Goal: Task Accomplishment & Management: Manage account settings

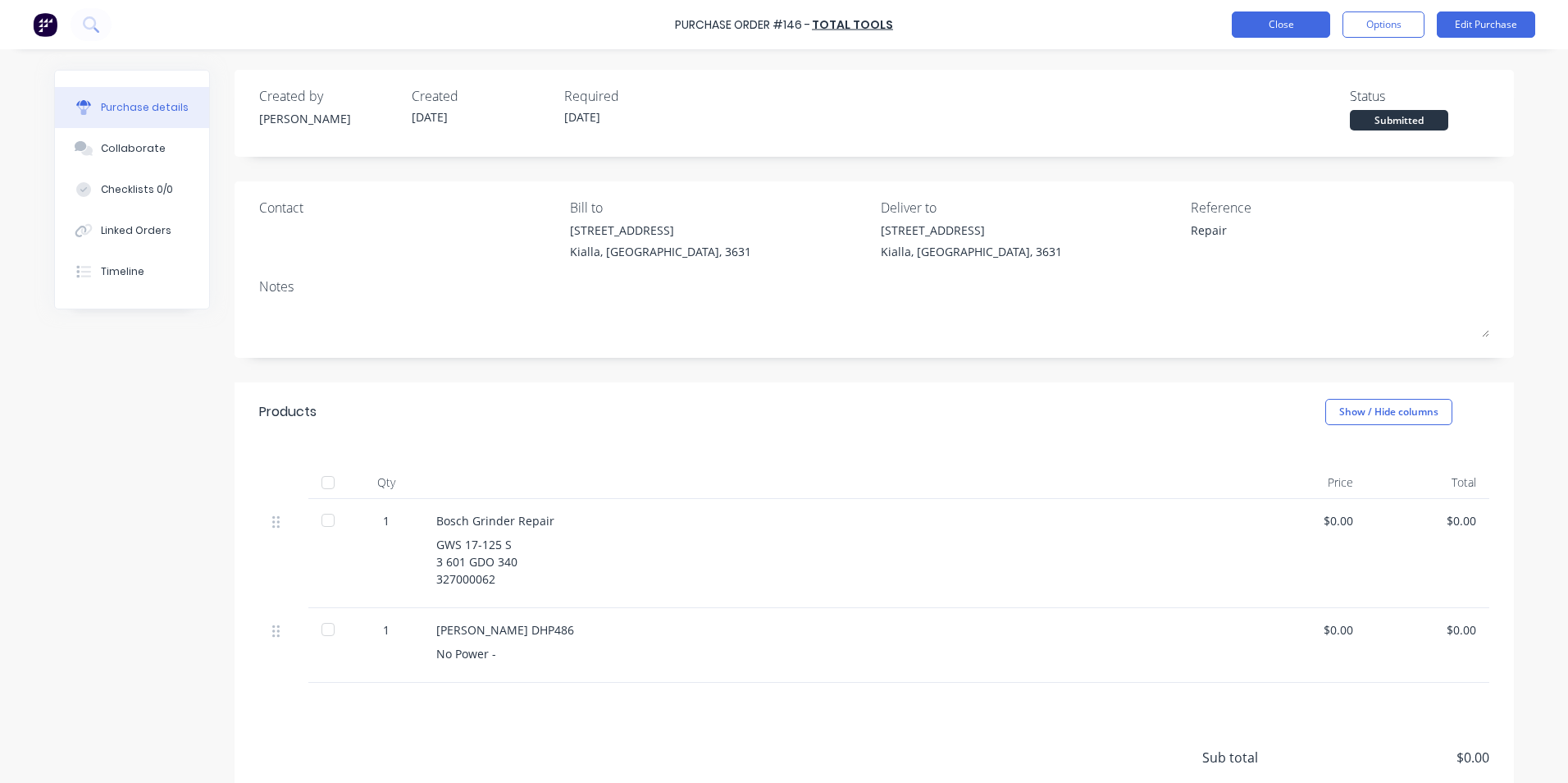
click at [1308, 26] on button "Close" at bounding box center [1281, 24] width 99 height 26
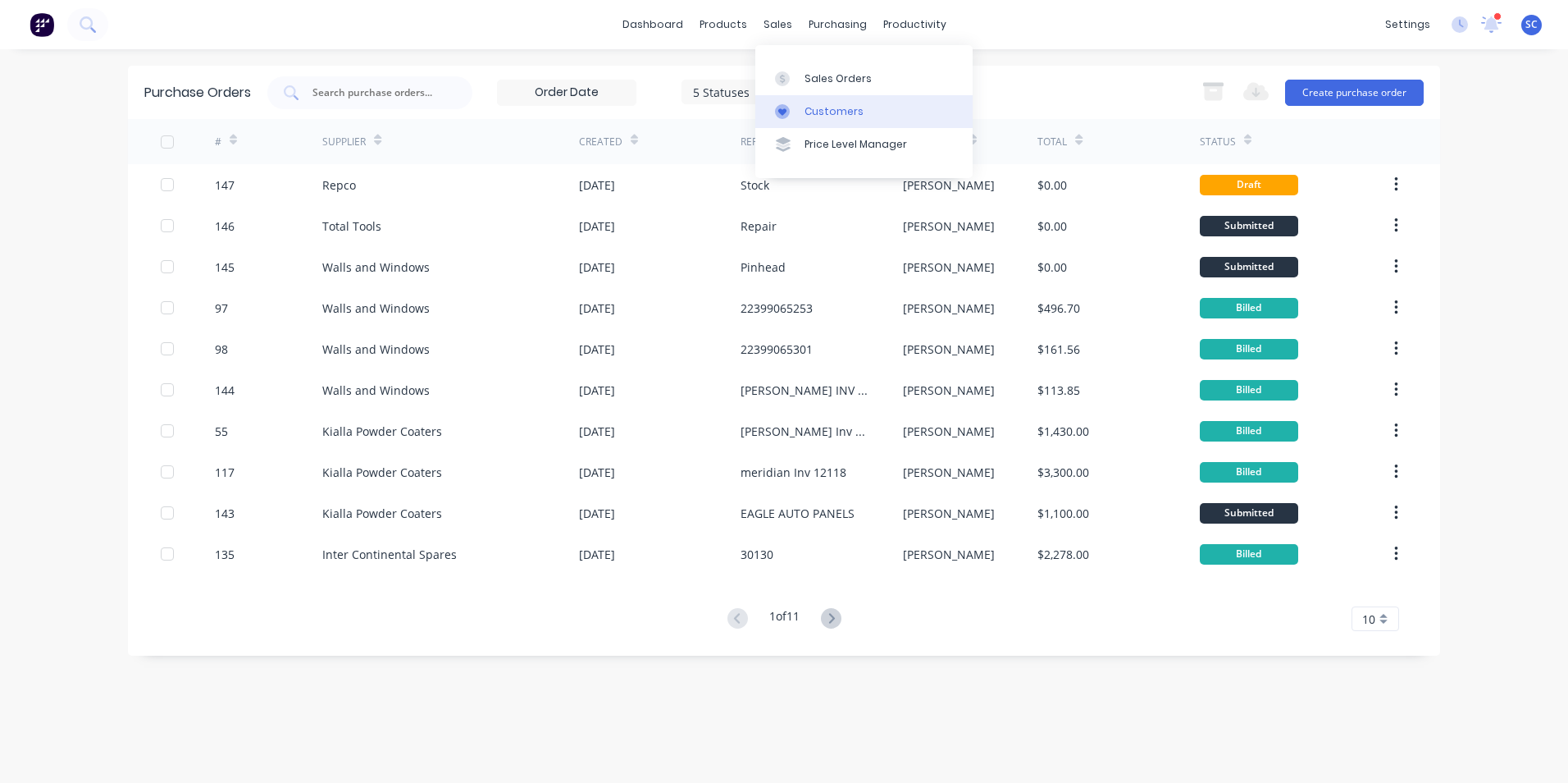
drag, startPoint x: 803, startPoint y: 73, endPoint x: 784, endPoint y: 122, distance: 52.6
click at [803, 73] on link "Sales Orders" at bounding box center [864, 78] width 218 height 33
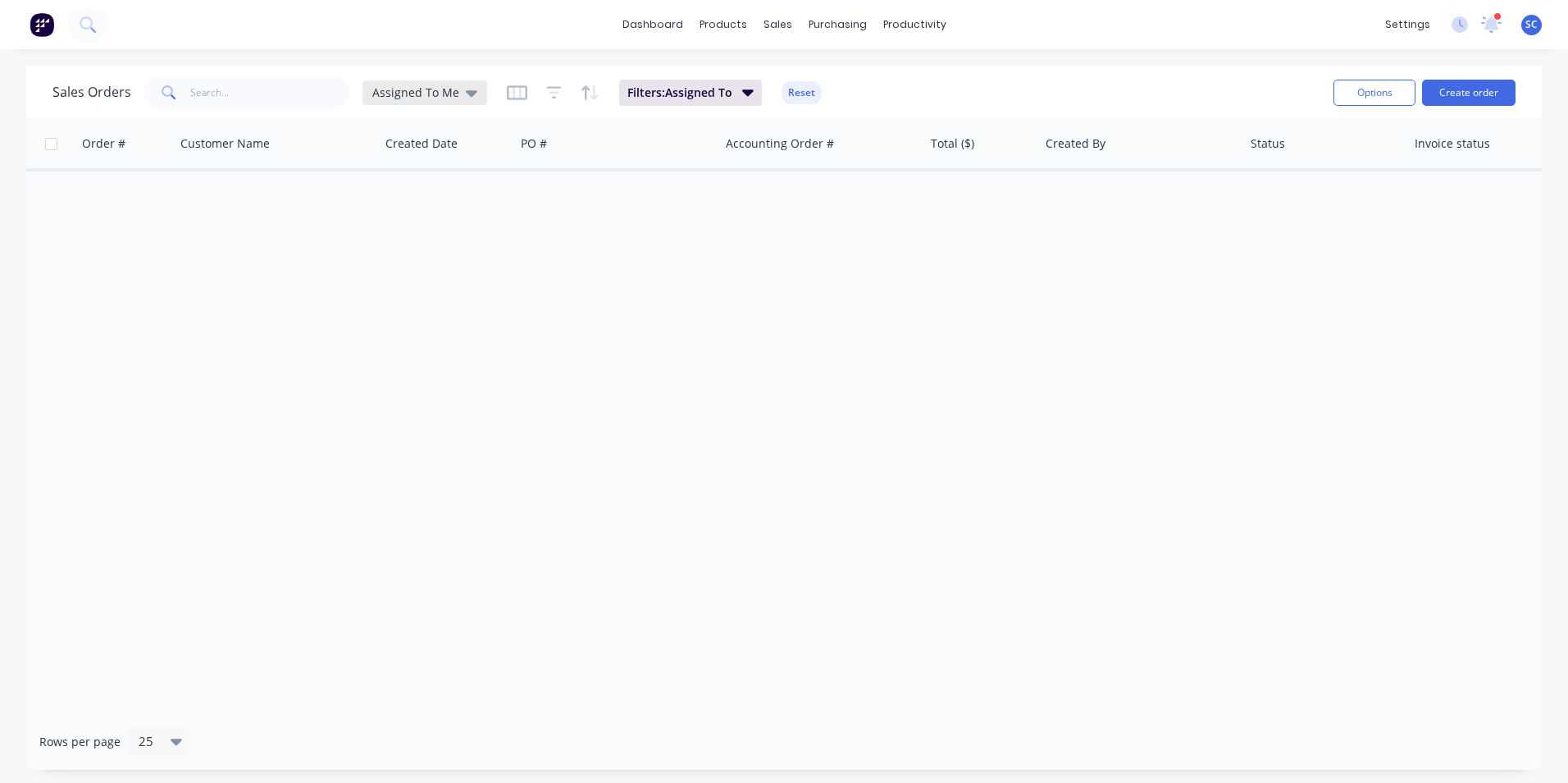
click at [407, 100] on div "Assigned To Me" at bounding box center [425, 92] width 125 height 24
click at [413, 227] on button "None" at bounding box center [461, 232] width 187 height 19
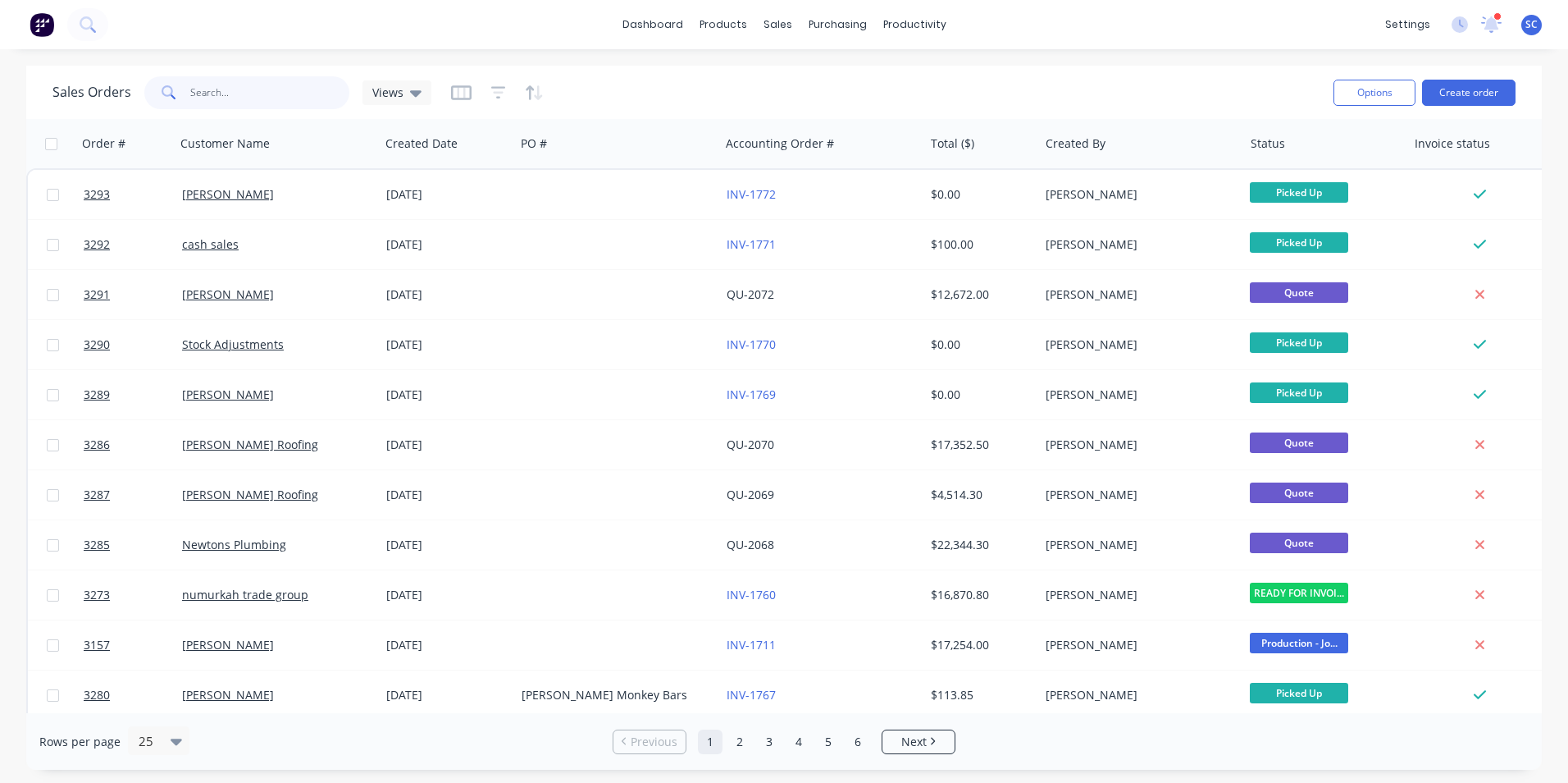
click at [271, 93] on input "text" at bounding box center [270, 92] width 160 height 33
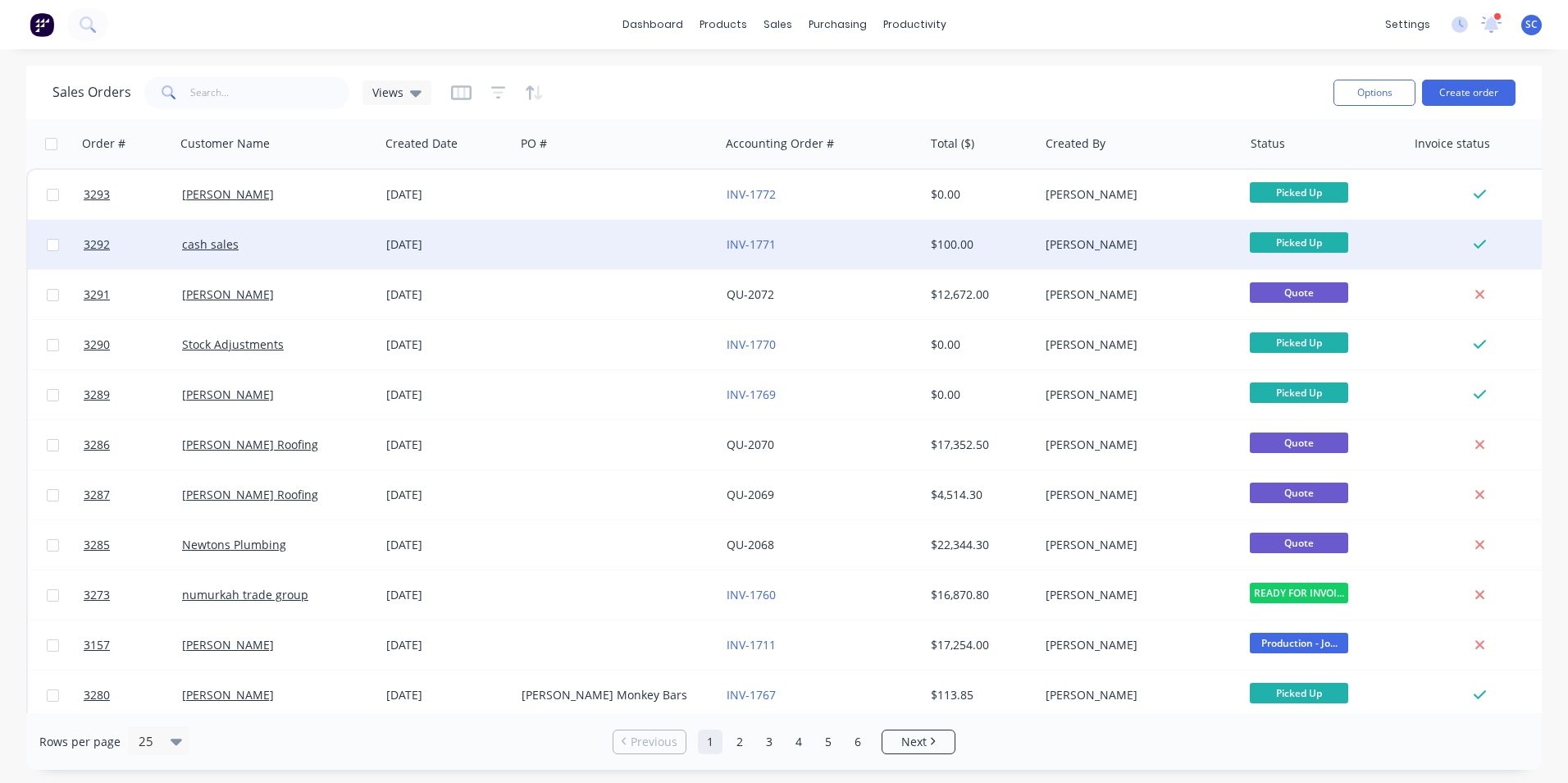
click at [310, 248] on div "cash sales" at bounding box center [272, 244] width 182 height 16
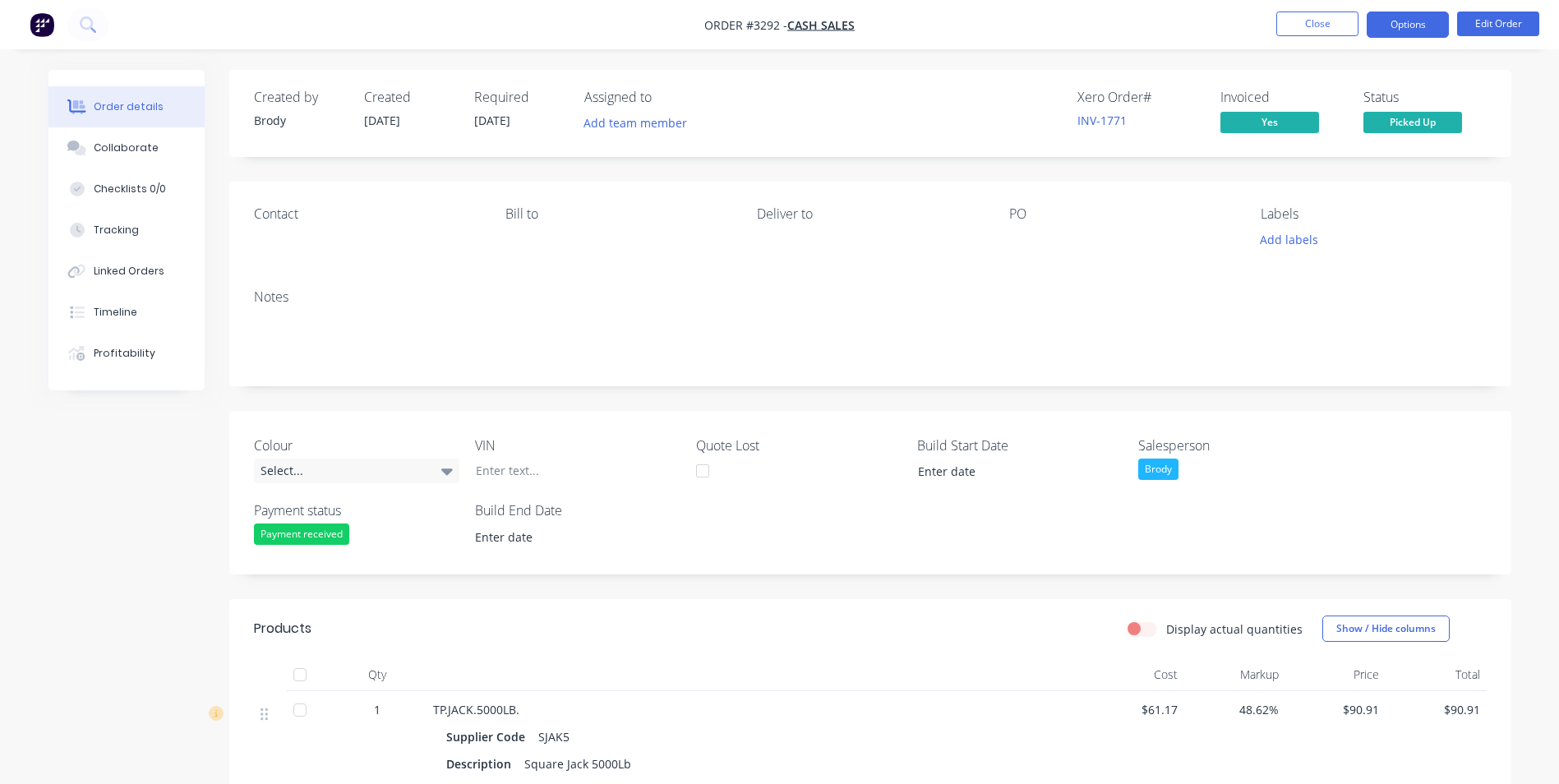
drag, startPoint x: 1425, startPoint y: 23, endPoint x: 1425, endPoint y: 36, distance: 13.0
click at [1425, 23] on button "Options" at bounding box center [1407, 24] width 82 height 26
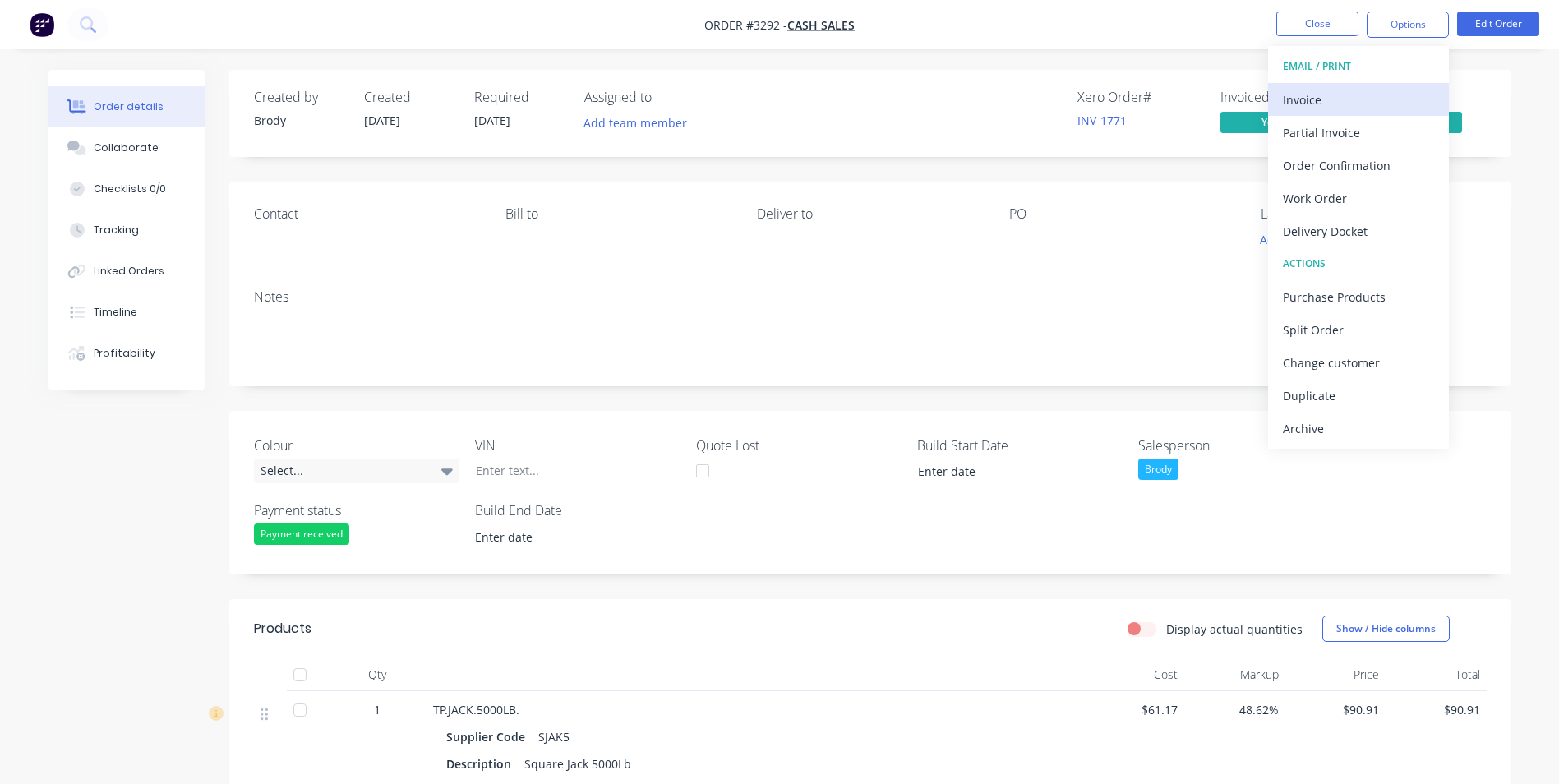
click at [1315, 98] on div "Invoice" at bounding box center [1358, 100] width 151 height 24
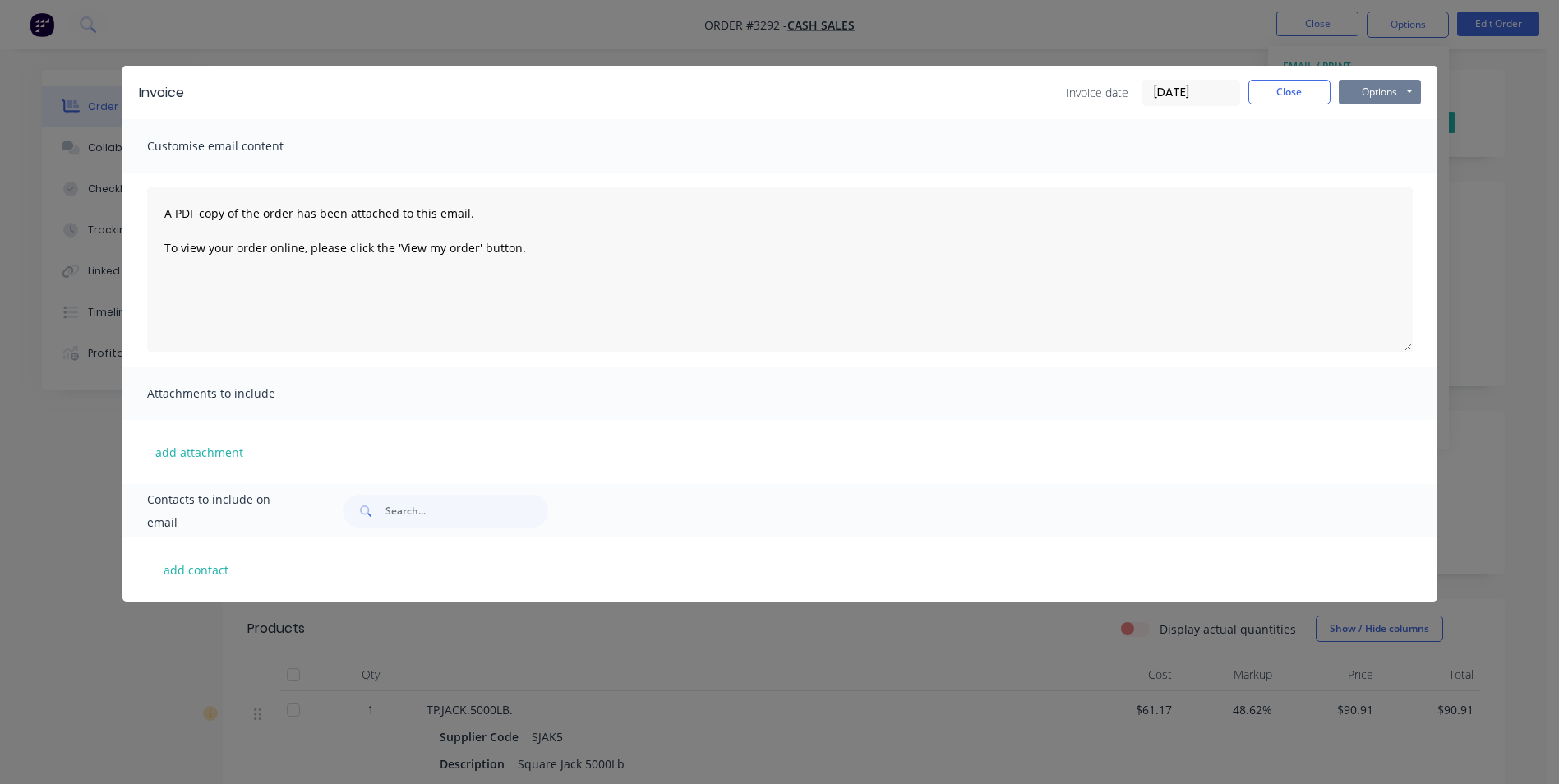
click at [1380, 92] on button "Options" at bounding box center [1379, 91] width 82 height 24
click at [1383, 151] on button "Print" at bounding box center [1391, 148] width 105 height 27
click at [1283, 91] on button "Close" at bounding box center [1289, 91] width 82 height 24
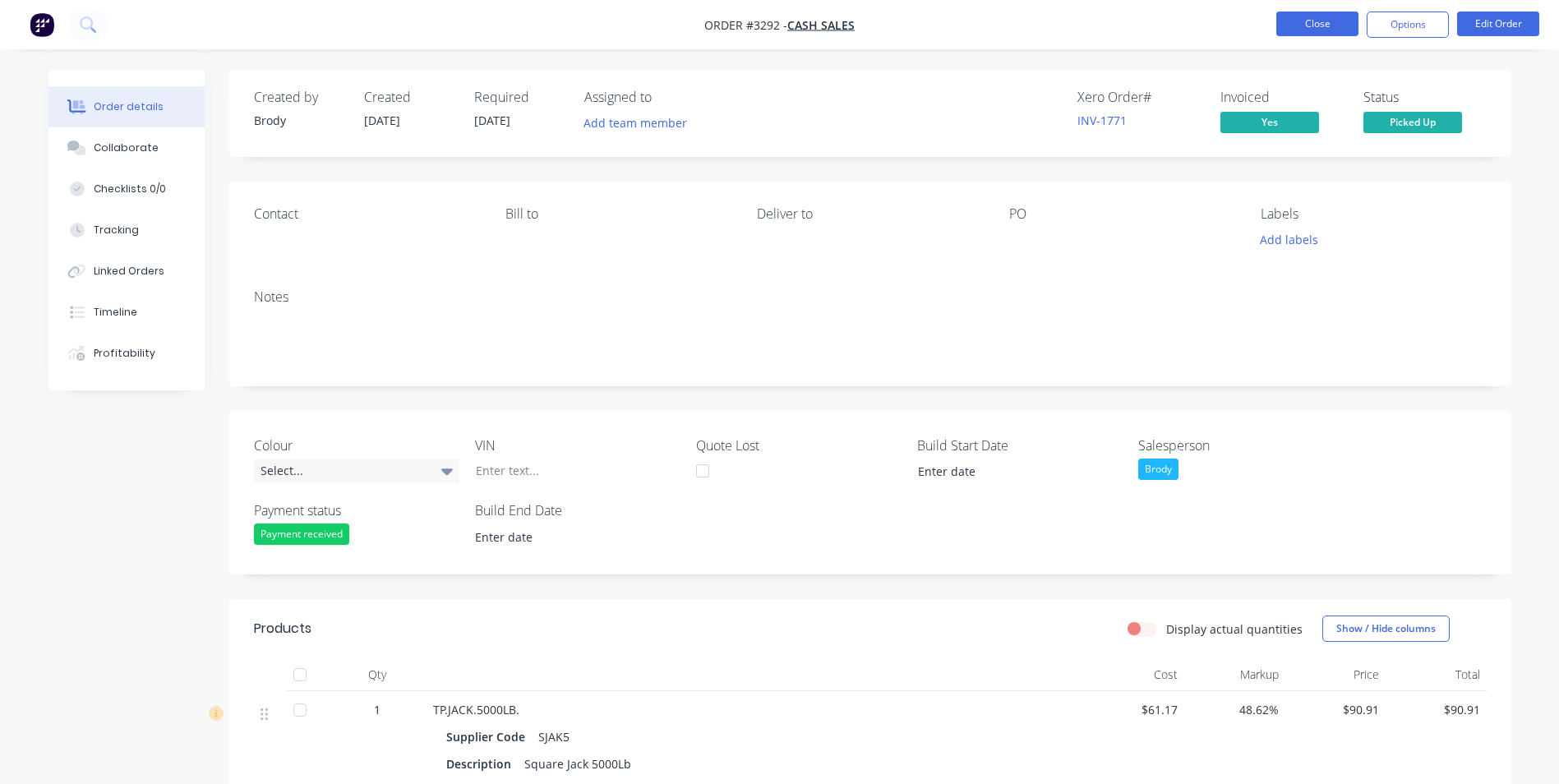
click at [1312, 28] on button "Close" at bounding box center [1317, 24] width 82 height 24
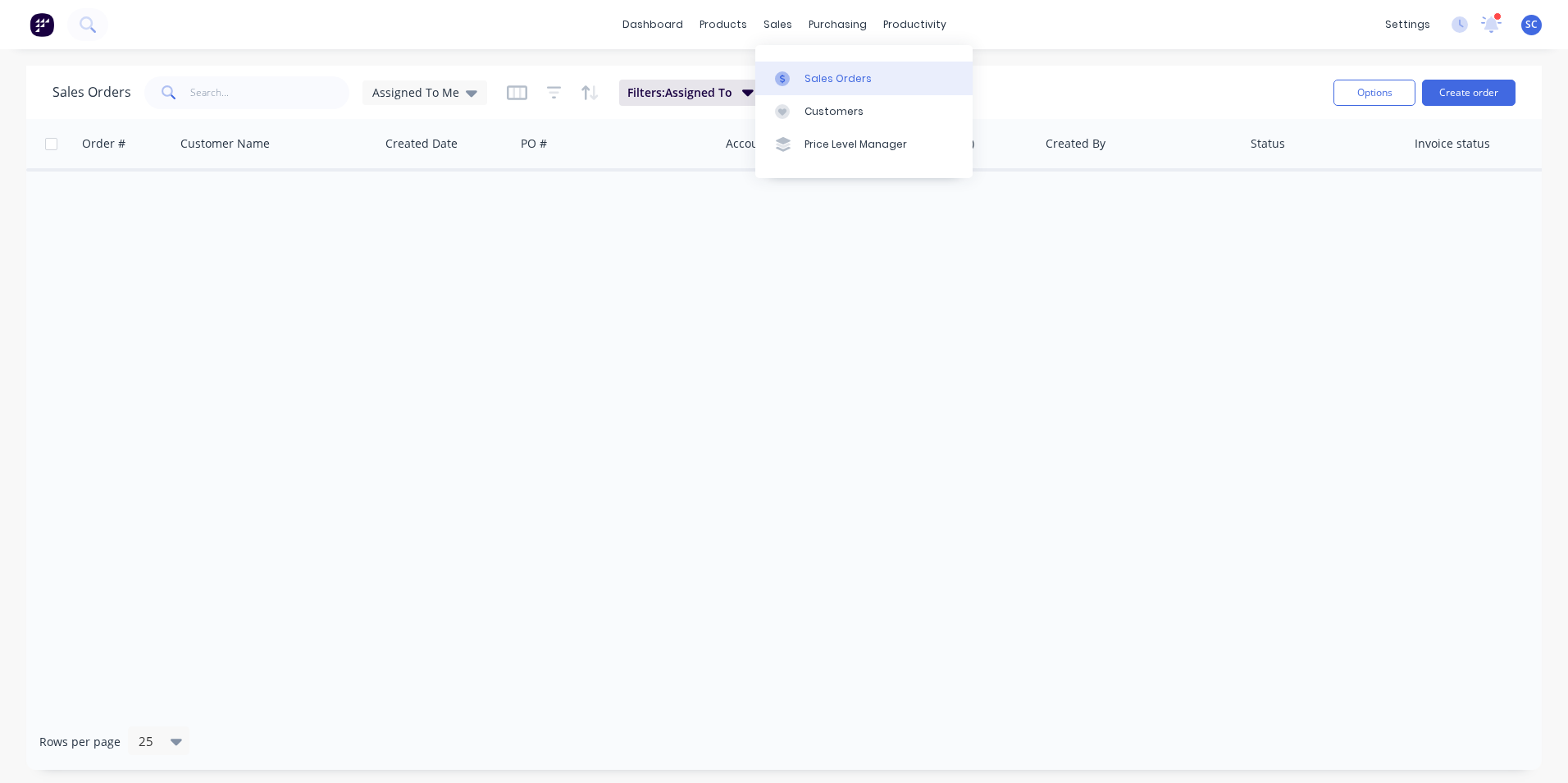
click at [799, 80] on div at bounding box center [787, 79] width 24 height 14
click at [424, 88] on span "Assigned To Me" at bounding box center [416, 92] width 87 height 17
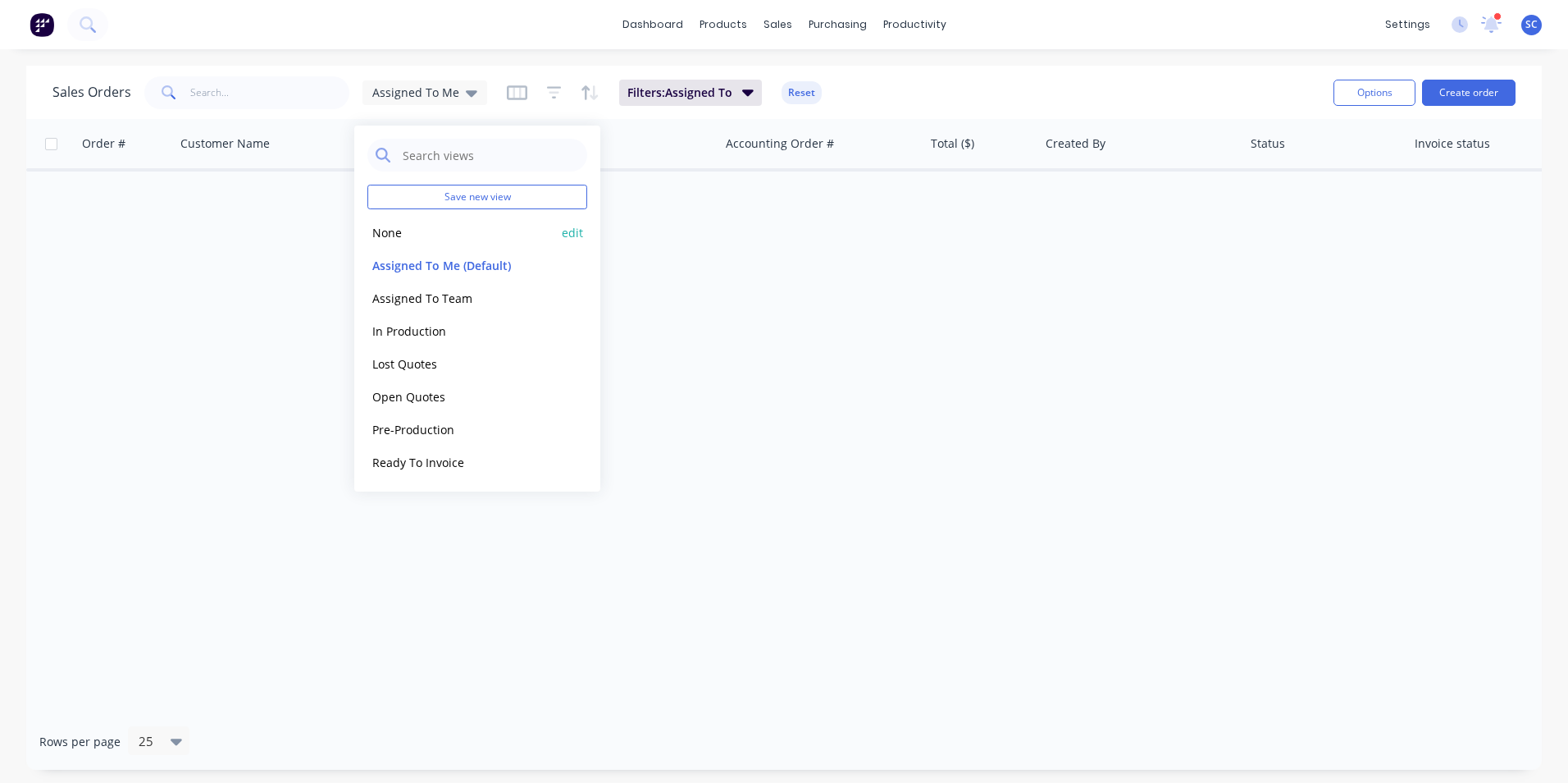
click at [392, 232] on button "None" at bounding box center [461, 232] width 187 height 19
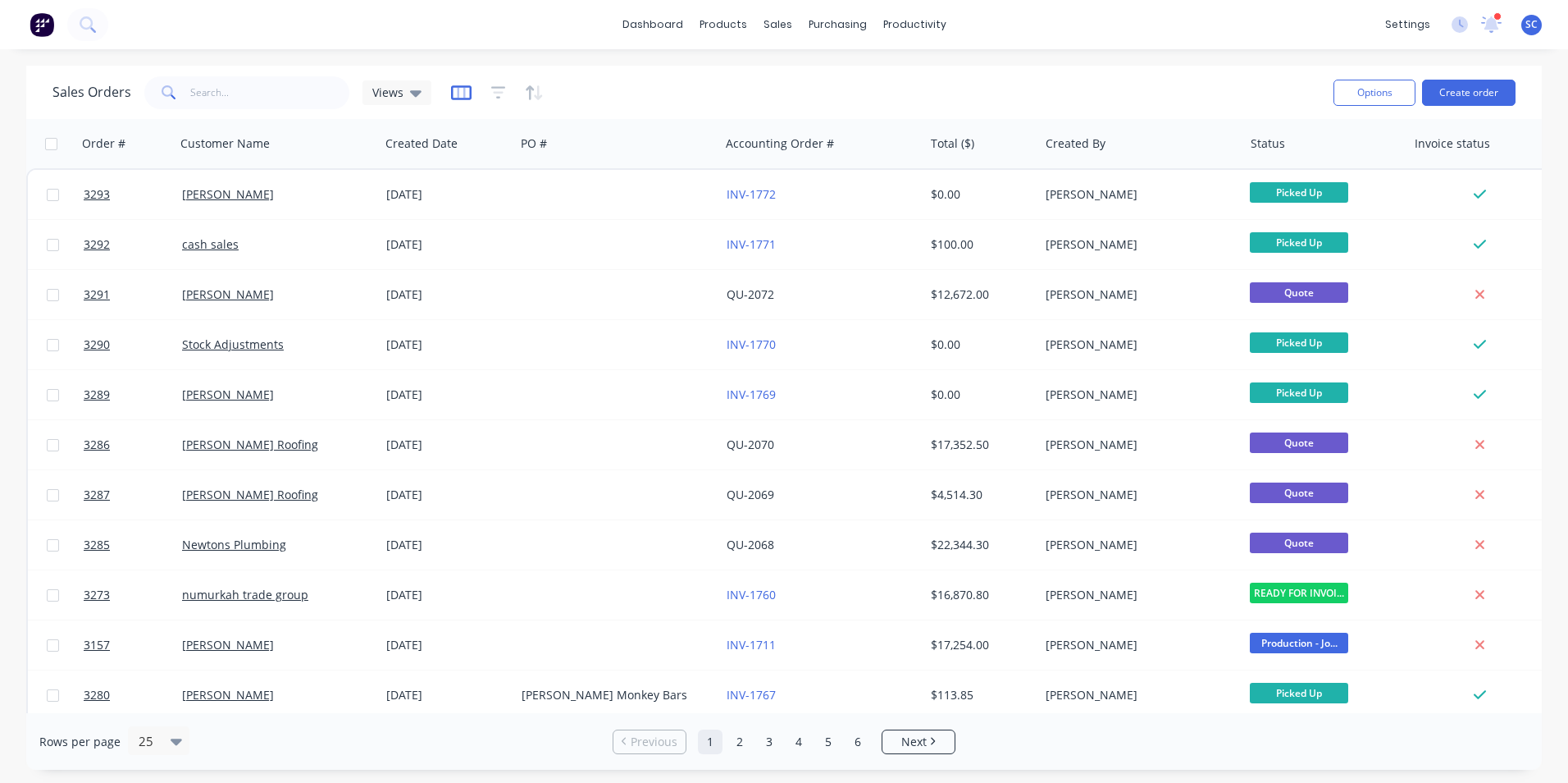
click at [457, 96] on icon "button" at bounding box center [461, 92] width 8 height 11
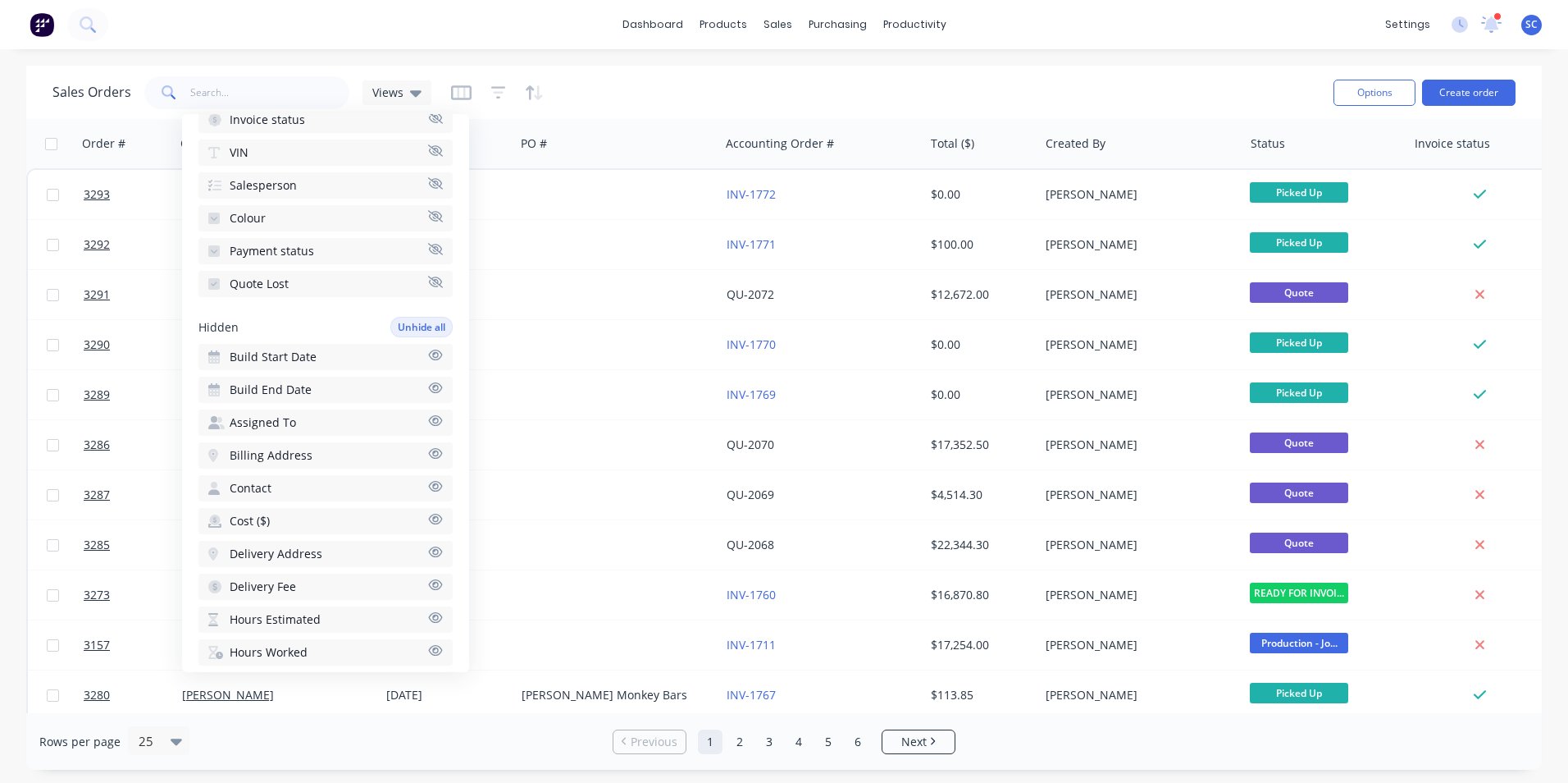
scroll to position [316, 0]
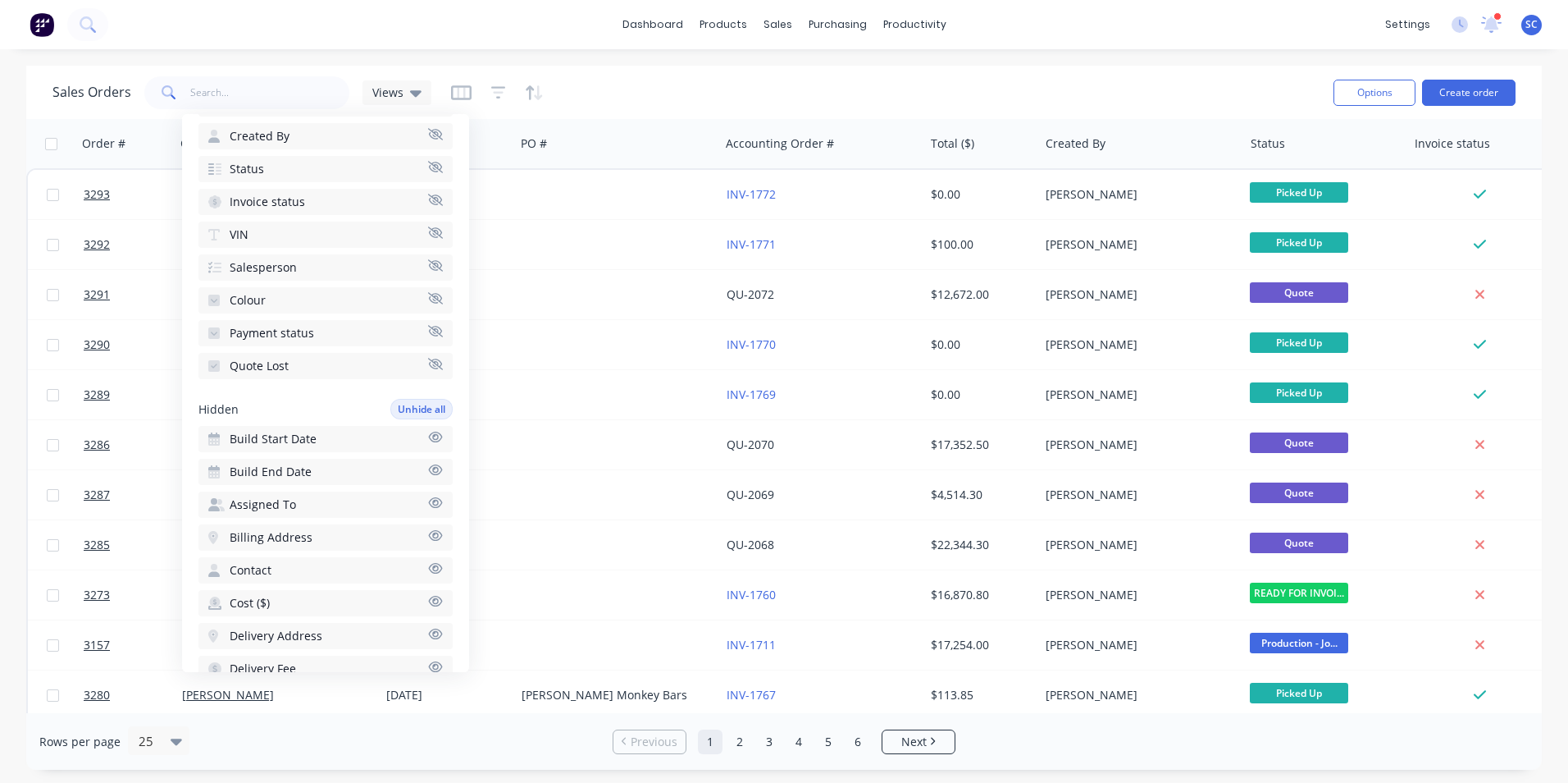
click at [282, 333] on span "Payment status" at bounding box center [271, 333] width 84 height 16
click at [335, 408] on button "Payment status" at bounding box center [325, 406] width 254 height 26
click at [628, 74] on div "Sales Orders Views" at bounding box center [686, 92] width 1268 height 40
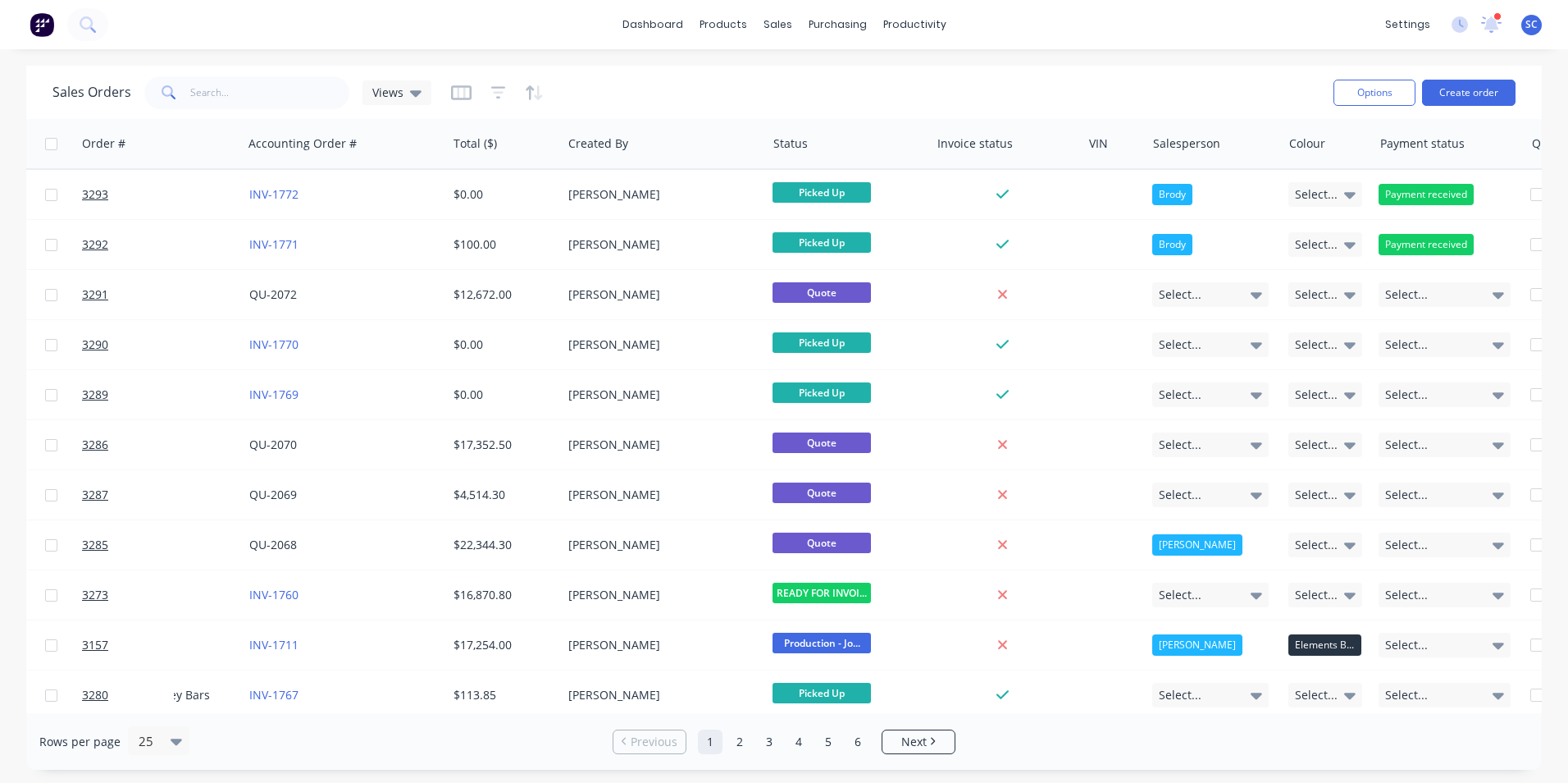
scroll to position [0, 608]
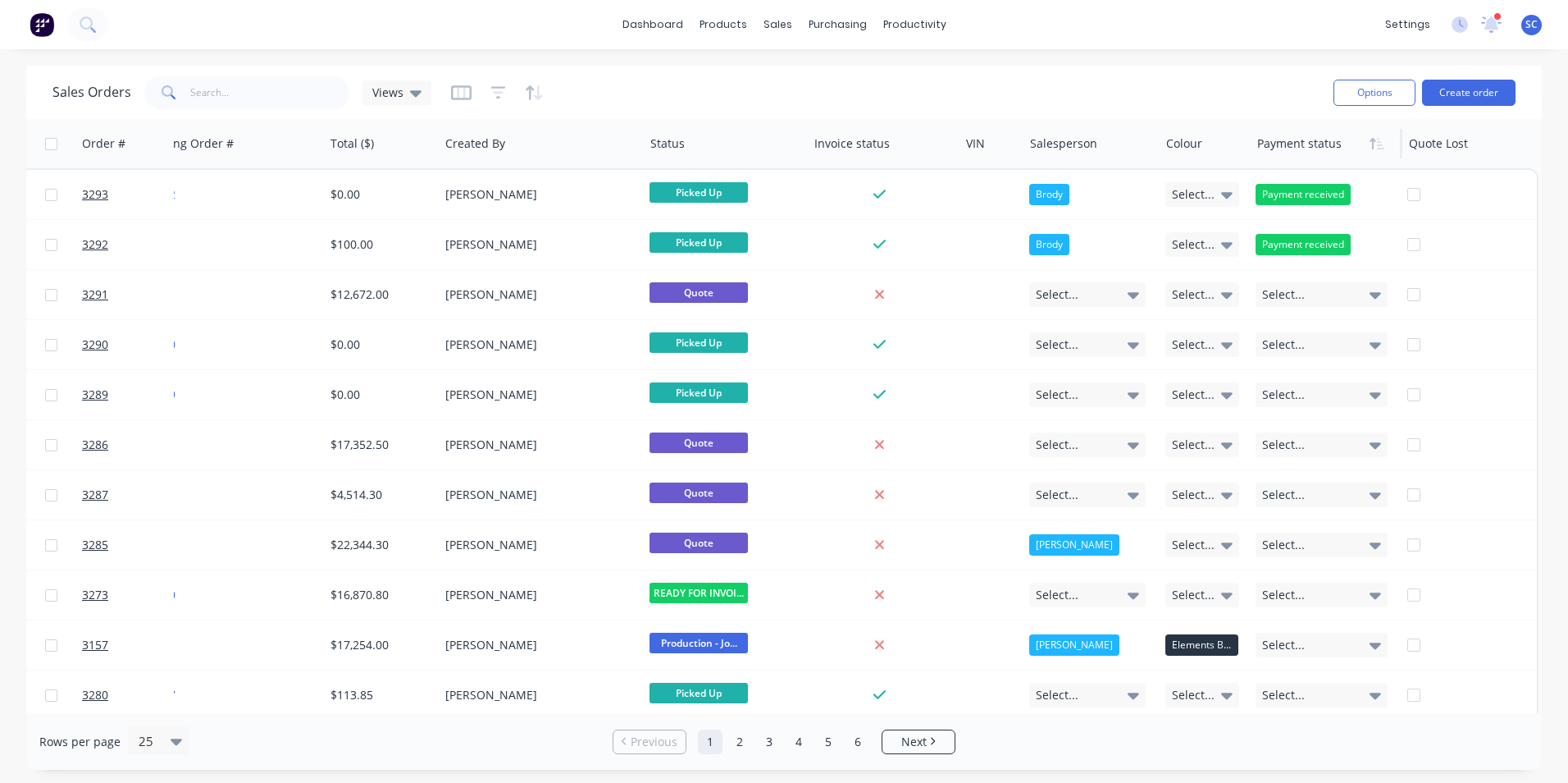
click at [1297, 156] on div at bounding box center [1323, 144] width 132 height 33
click at [1299, 180] on button "Edit" at bounding box center [1310, 176] width 123 height 33
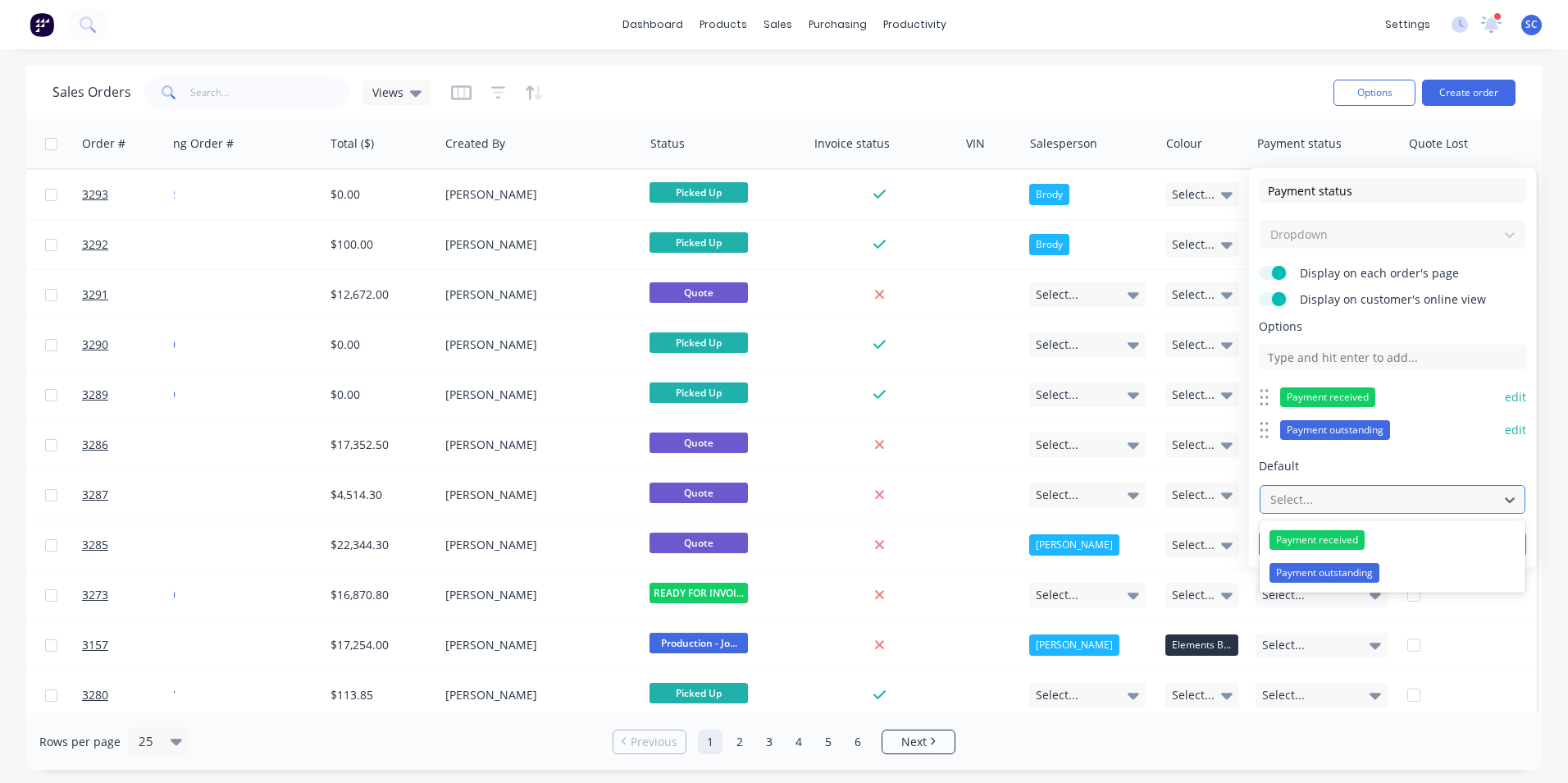
click at [1319, 506] on div at bounding box center [1379, 499] width 221 height 21
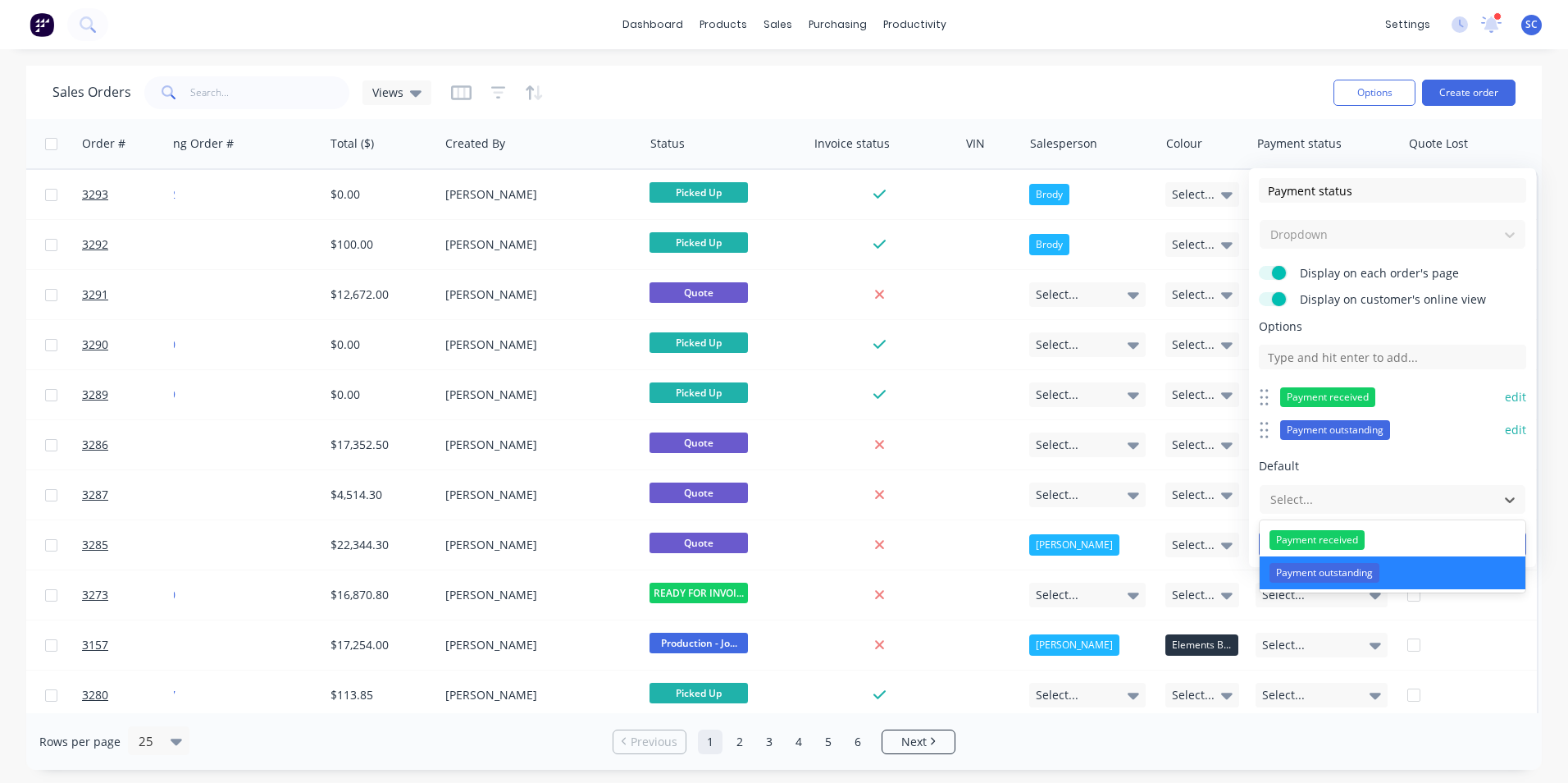
click at [1393, 571] on div "Payment outstanding" at bounding box center [1393, 572] width 266 height 33
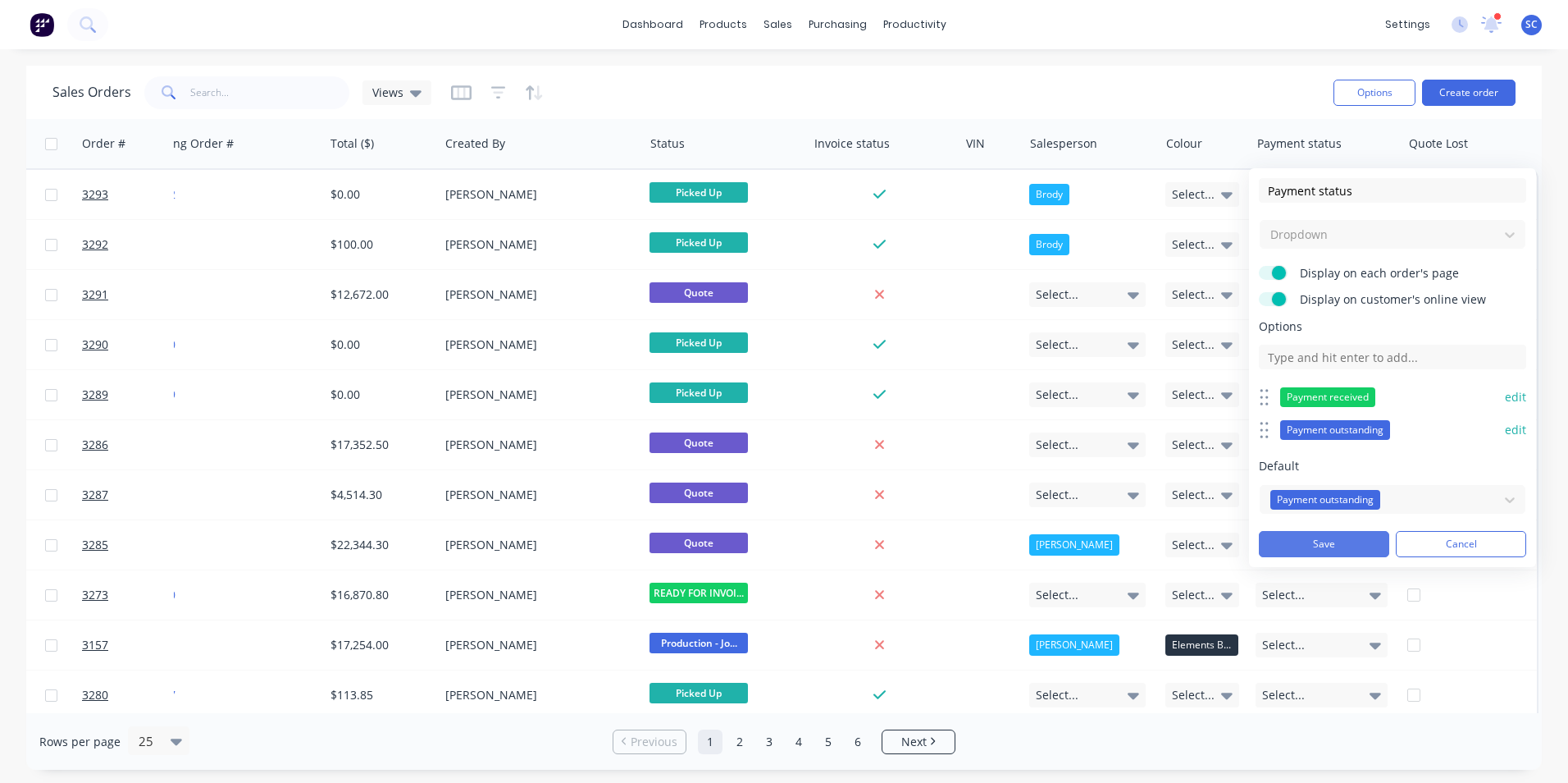
click at [1310, 544] on button "Save" at bounding box center [1324, 543] width 130 height 26
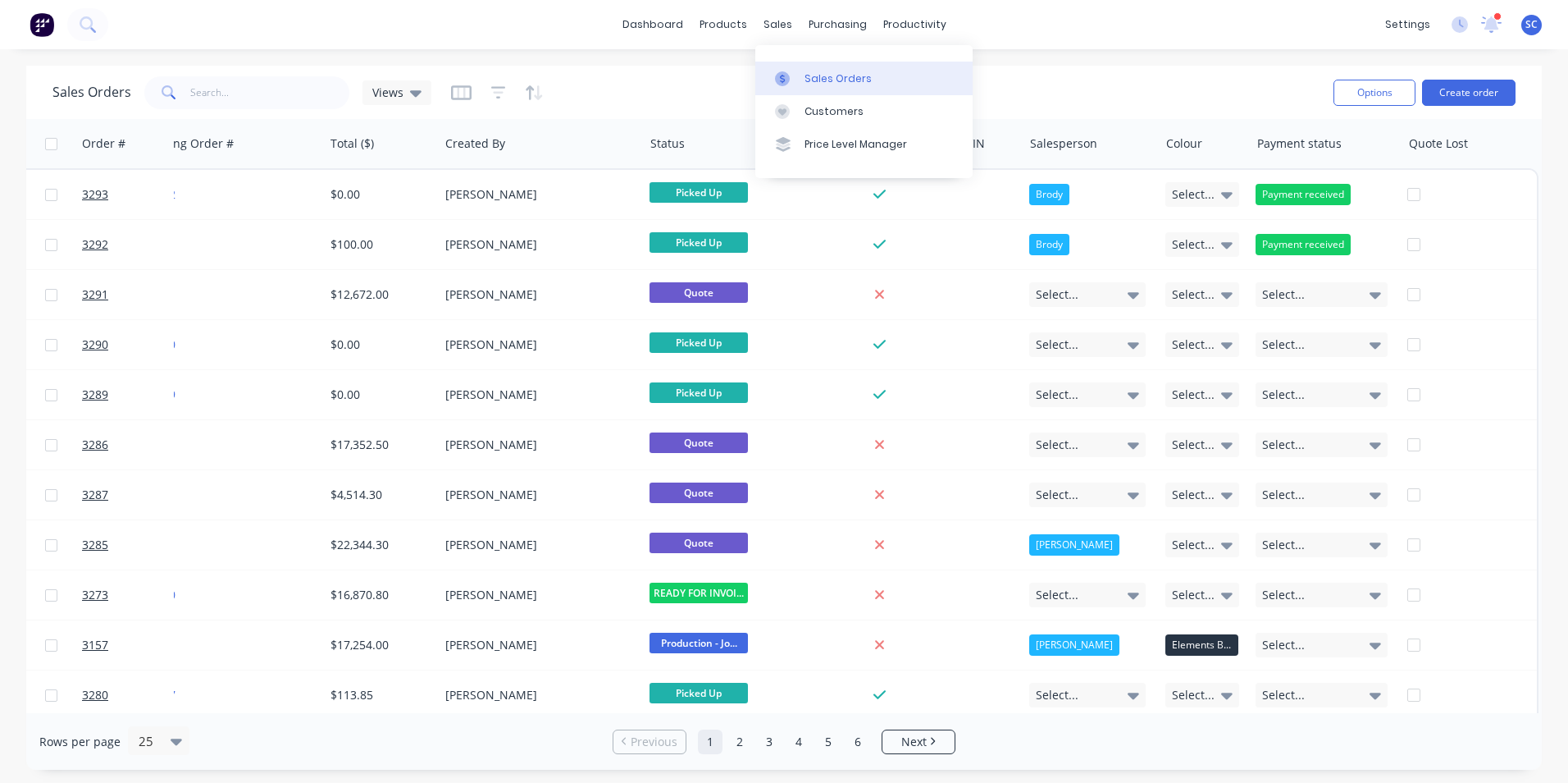
click at [829, 71] on div "Sales Orders" at bounding box center [838, 79] width 67 height 14
click at [1535, 25] on span "SC" at bounding box center [1532, 24] width 13 height 14
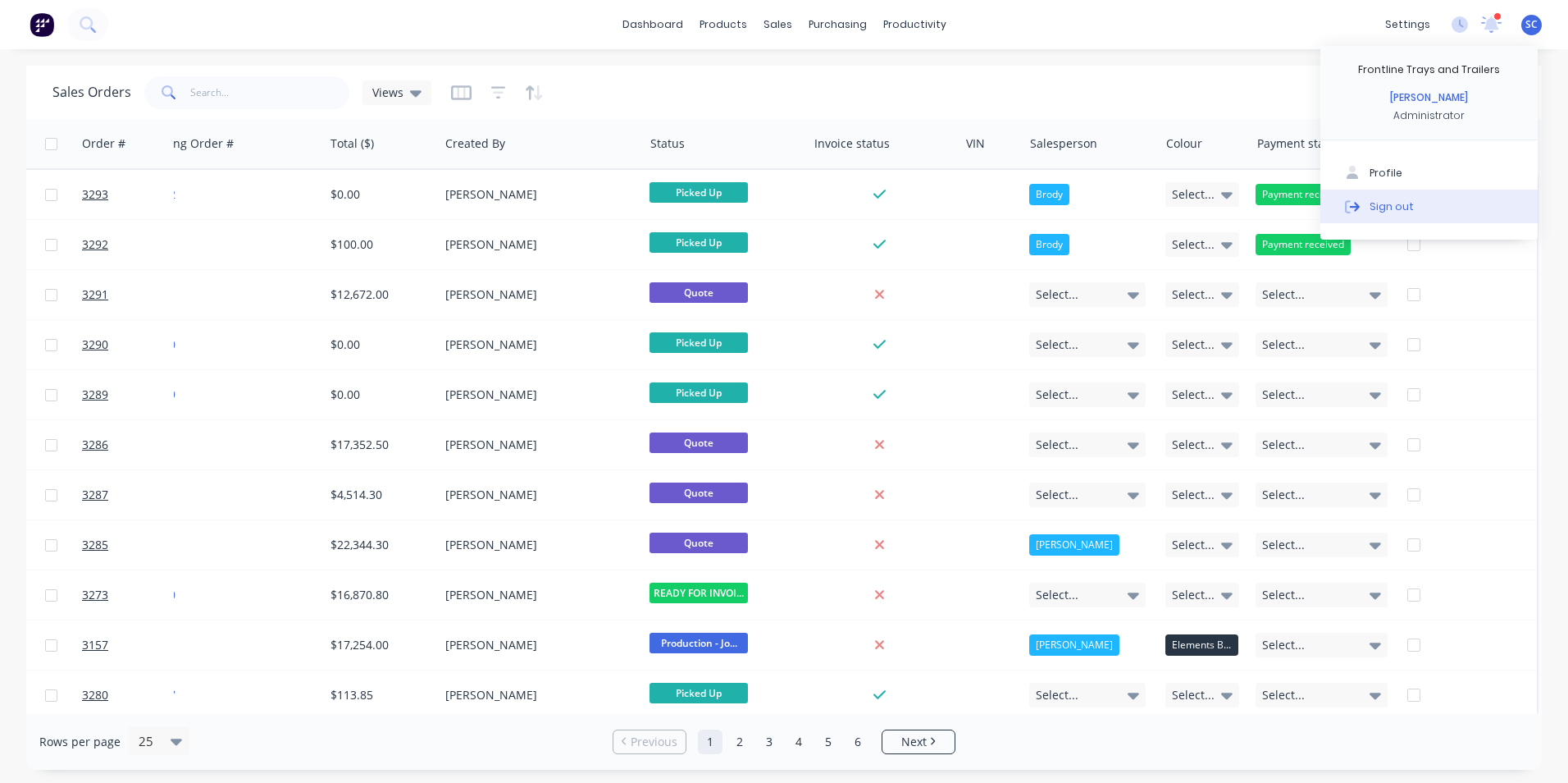
click at [1416, 208] on button "Sign out" at bounding box center [1429, 206] width 218 height 33
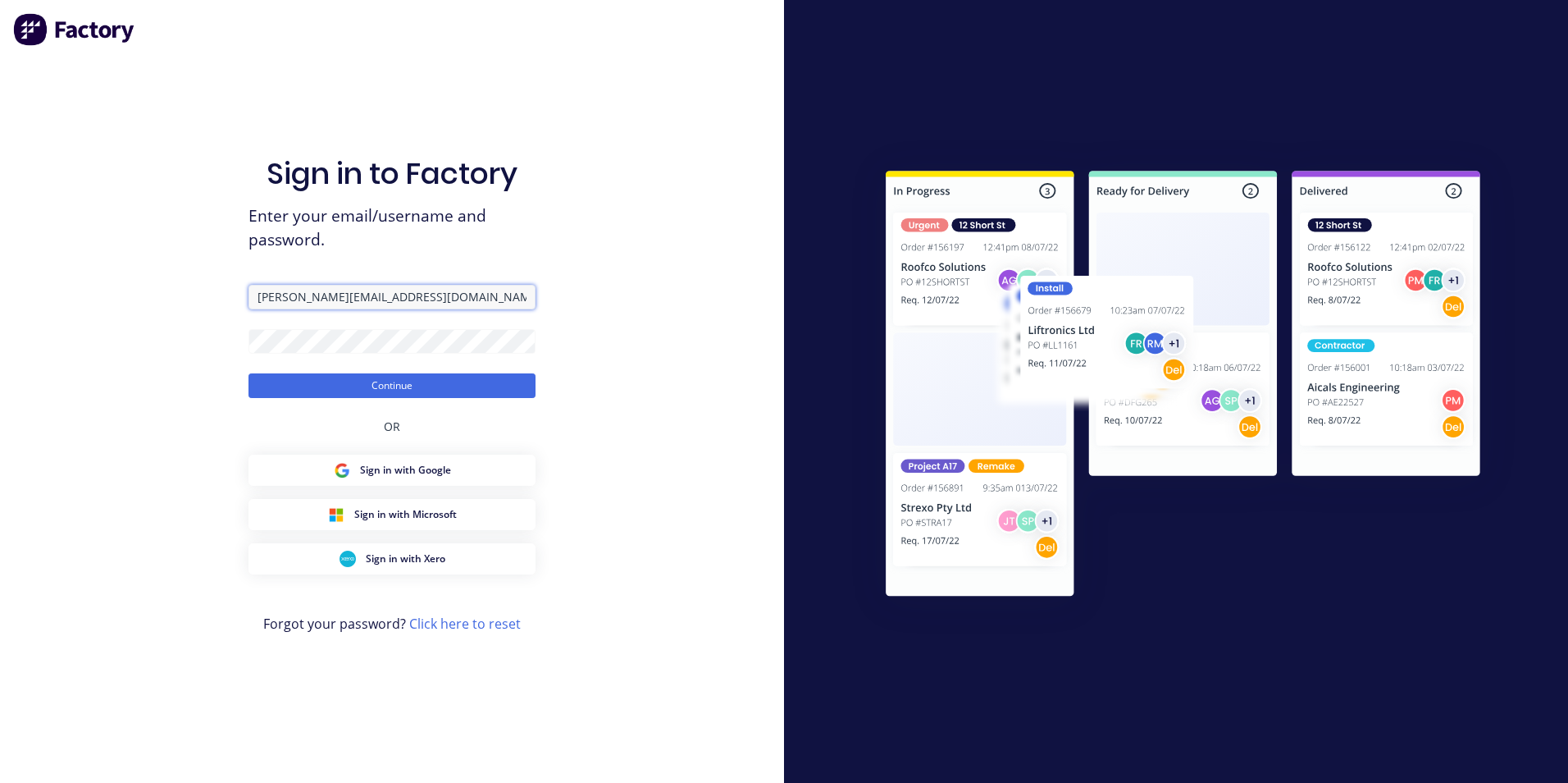
drag, startPoint x: 363, startPoint y: 297, endPoint x: 154, endPoint y: 292, distance: 209.1
click at [160, 294] on div "Sign in to Factory Enter your email/username and password. [PERSON_NAME][EMAIL_…" at bounding box center [392, 392] width 784 height 783
type input "[EMAIL_ADDRESS][DOMAIN_NAME]"
click at [197, 253] on div "Sign in to Factory Enter your email/username and password. [EMAIL_ADDRESS][DOMA…" at bounding box center [392, 392] width 784 height 783
click at [199, 349] on div "Sign in to Factory Enter your email/username and password. [EMAIL_ADDRESS][DOMA…" at bounding box center [392, 392] width 784 height 783
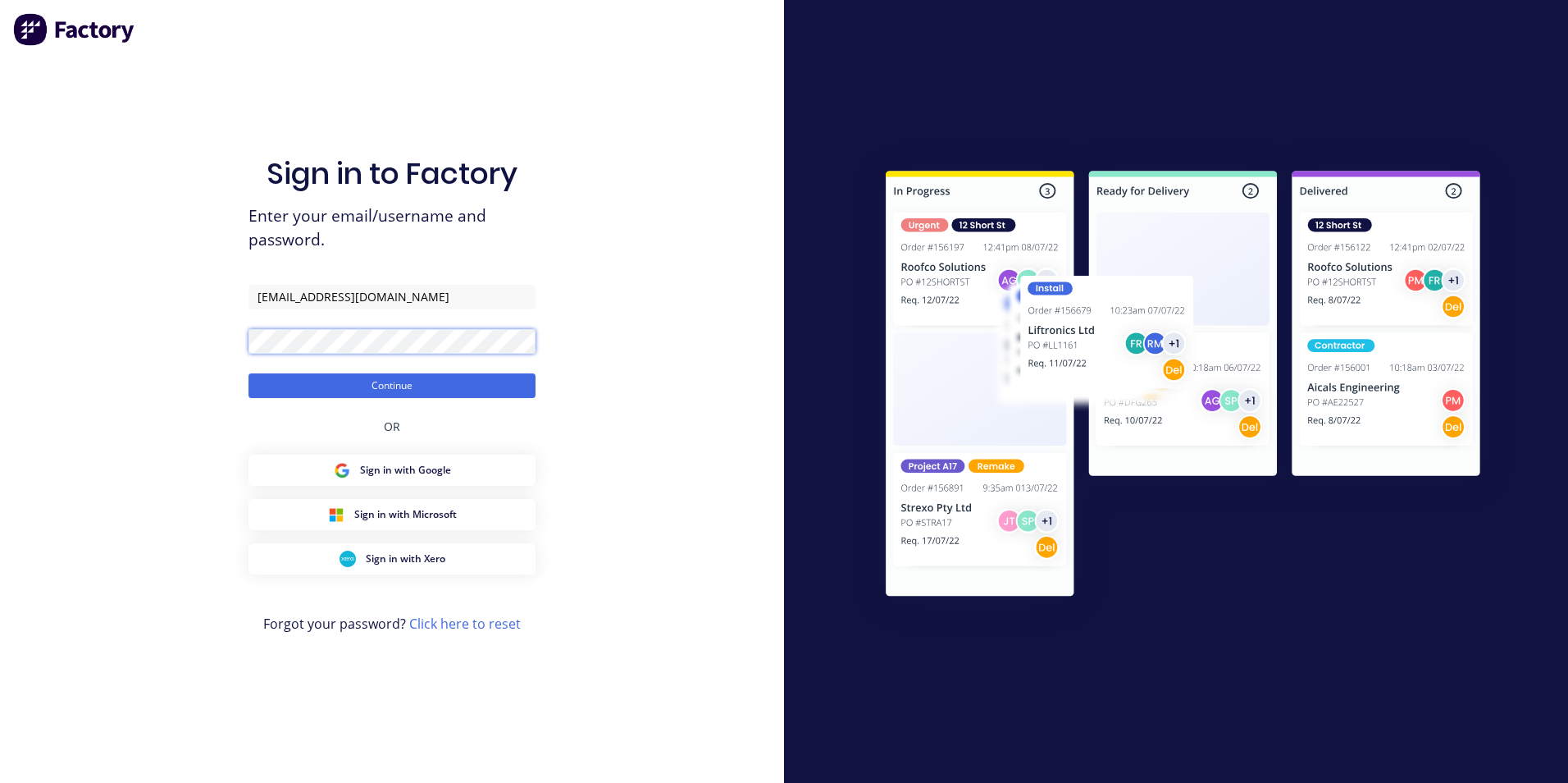
click at [249, 373] on button "Continue" at bounding box center [392, 385] width 287 height 24
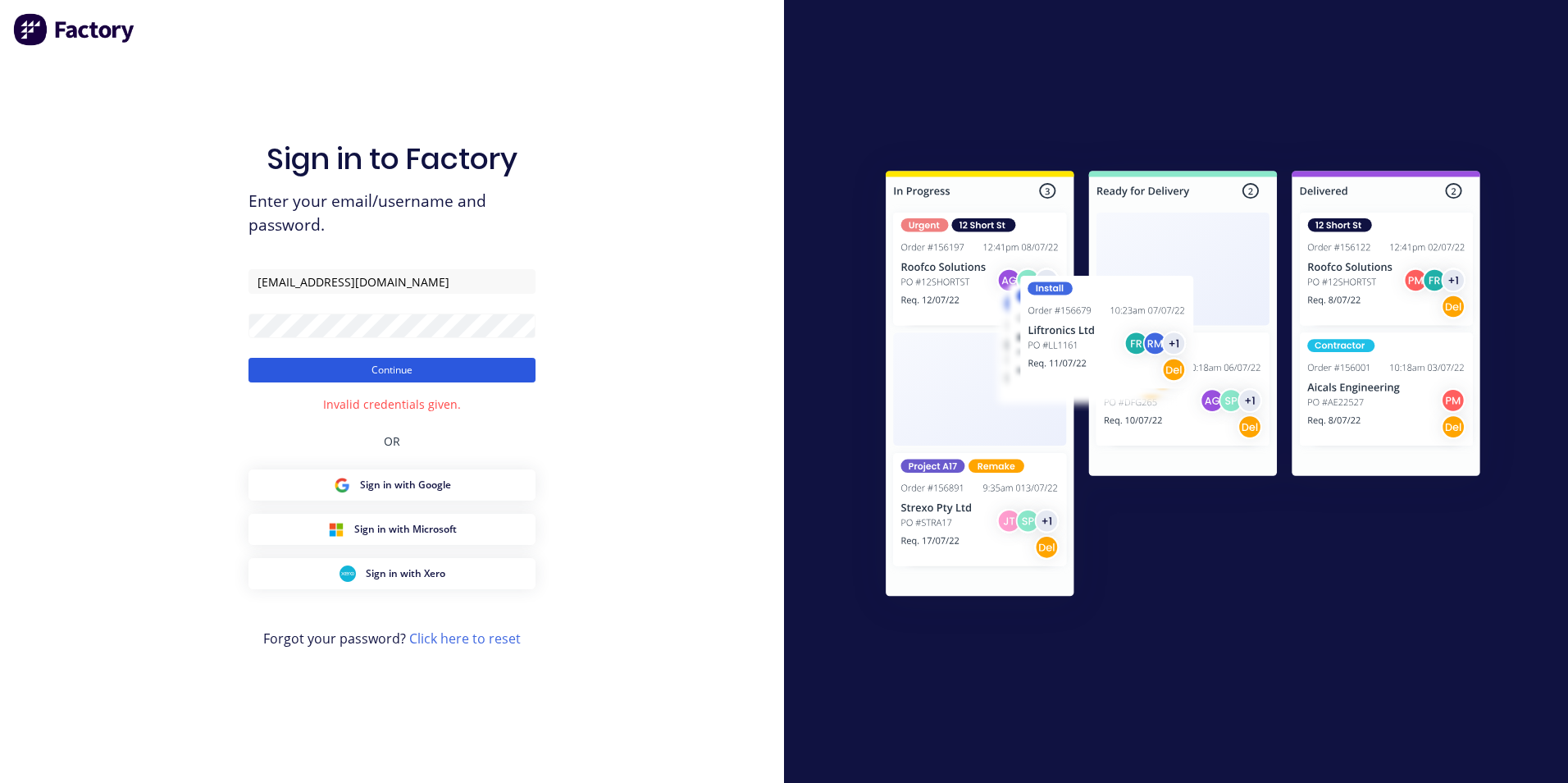
click at [357, 363] on button "Continue" at bounding box center [392, 370] width 287 height 24
click at [0, 357] on html "Sign in to Factory Enter your email/username and password. [EMAIL_ADDRESS][DOMA…" at bounding box center [784, 392] width 1568 height 783
click at [253, 362] on button "Continue" at bounding box center [392, 370] width 287 height 24
click at [420, 361] on button "Continue" at bounding box center [392, 370] width 287 height 24
click at [0, 337] on html "Sign in to Factory Enter your email/username and password. [EMAIL_ADDRESS][DOMA…" at bounding box center [784, 392] width 1568 height 783
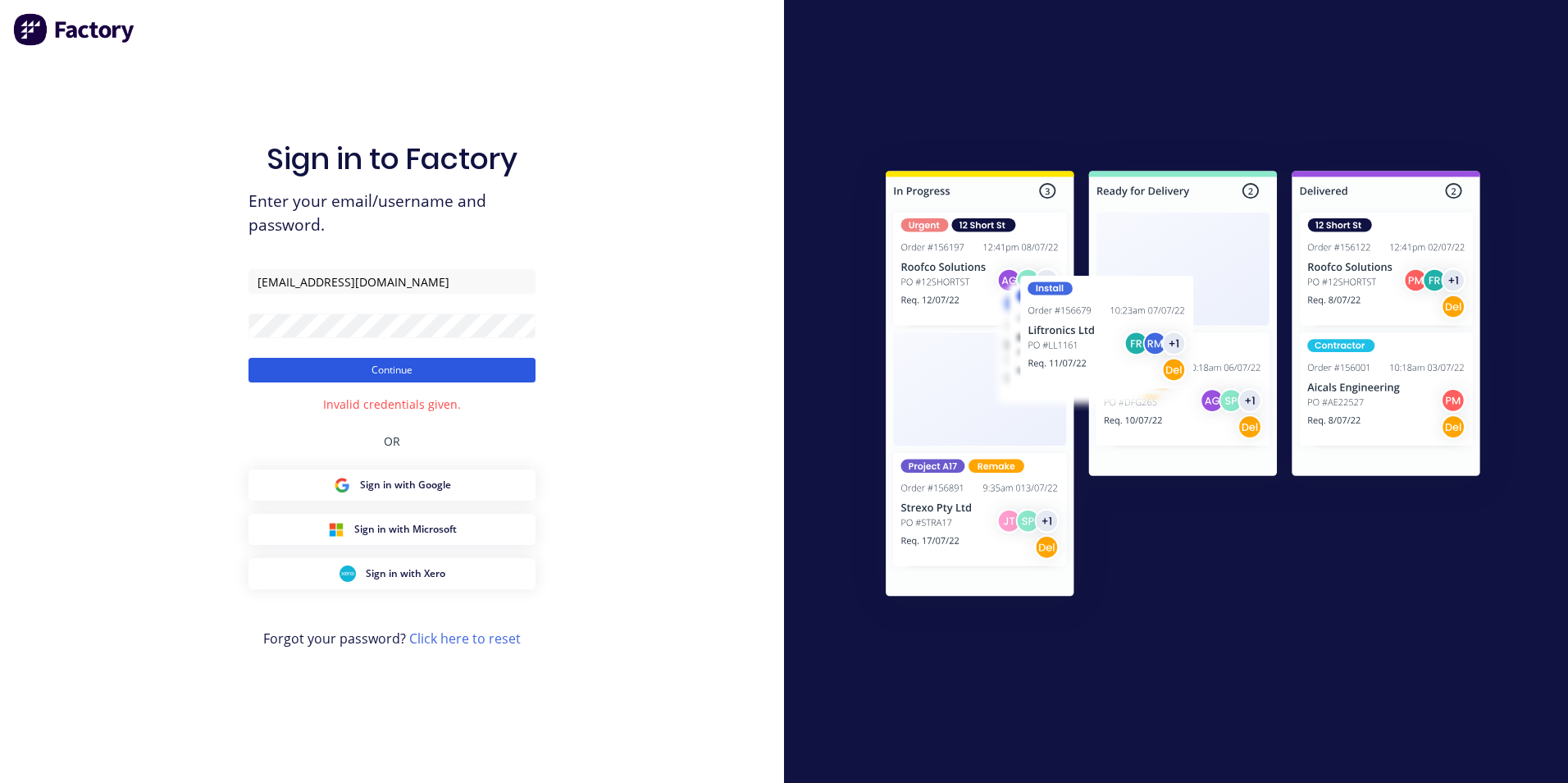
click at [264, 376] on button "Continue" at bounding box center [392, 370] width 287 height 24
click at [0, 348] on html "Sign in to Factory Enter your email/username and password. [EMAIL_ADDRESS][DOMA…" at bounding box center [784, 392] width 1568 height 783
drag, startPoint x: 128, startPoint y: 155, endPoint x: 209, endPoint y: 329, distance: 191.9
click at [128, 155] on div "Sign in to Factory Enter your email/username and password. [EMAIL_ADDRESS][DOMA…" at bounding box center [392, 392] width 784 height 783
click at [172, 325] on div "Sign in to Factory Enter your email/username and password. [EMAIL_ADDRESS][DOMA…" at bounding box center [392, 392] width 784 height 783
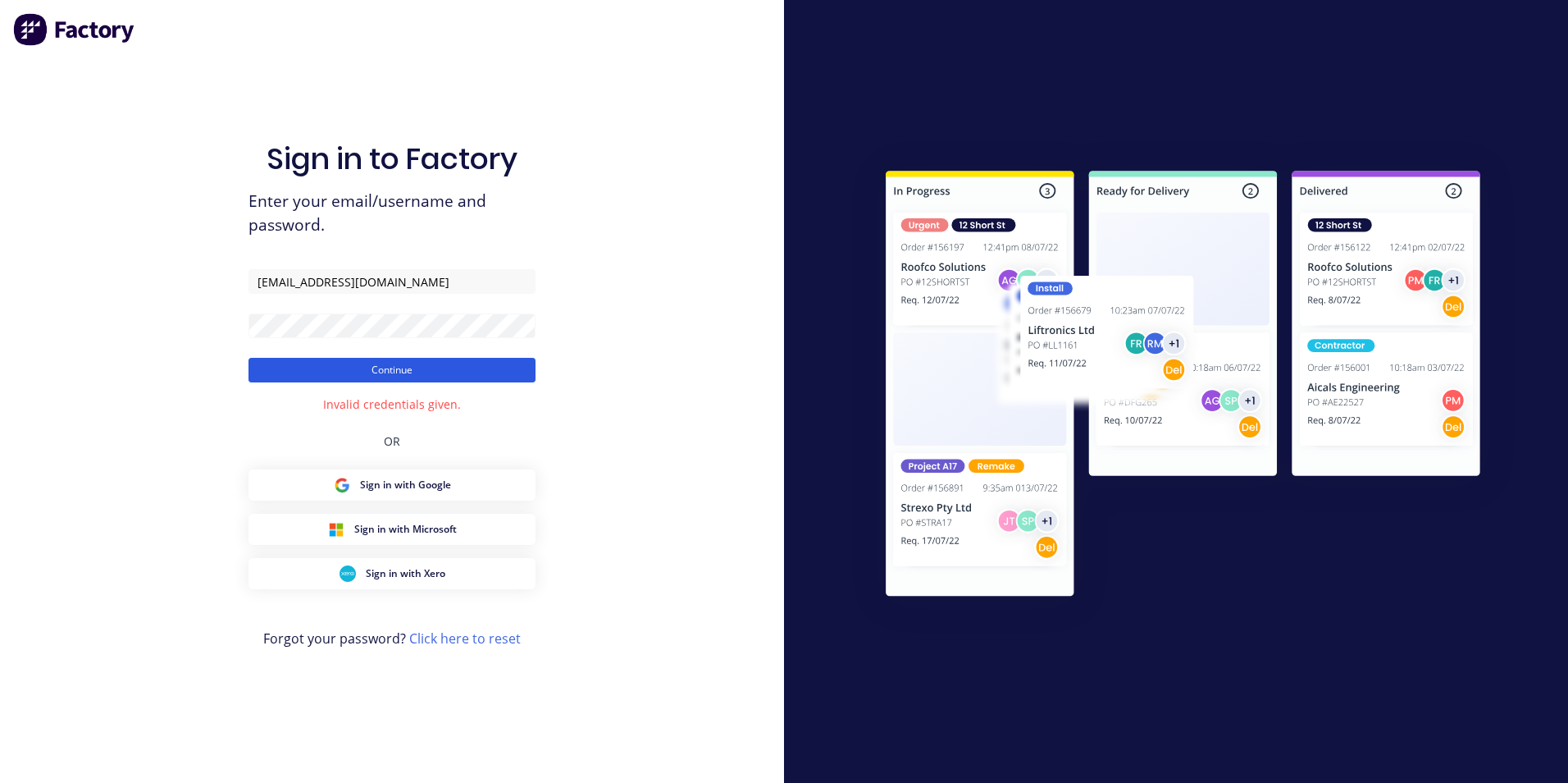
click at [267, 373] on button "Continue" at bounding box center [392, 370] width 287 height 24
